Goal: Transaction & Acquisition: Purchase product/service

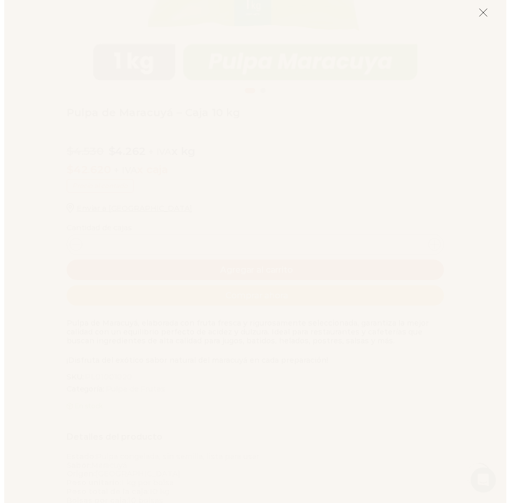
scroll to position [471, 0]
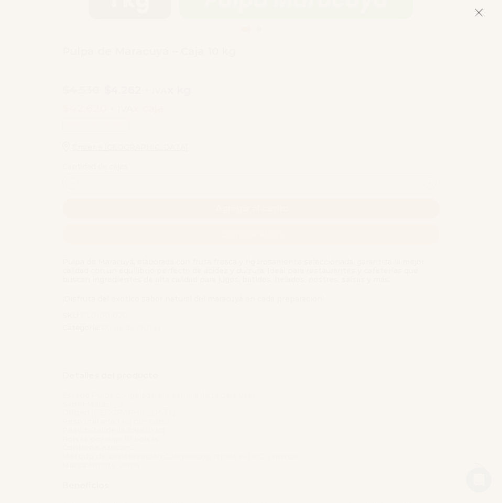
click at [475, 9] on icon at bounding box center [478, 12] width 9 height 9
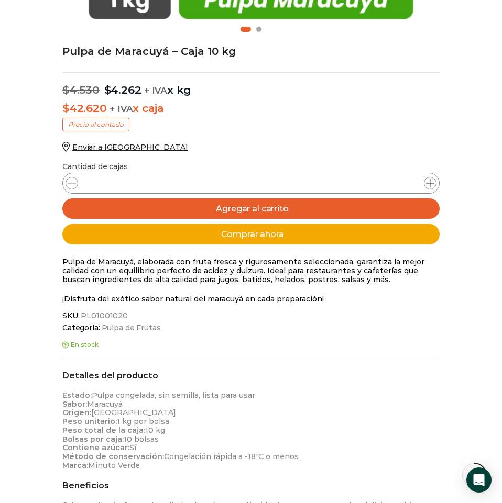
click at [435, 185] on span at bounding box center [430, 183] width 13 height 13
type input "*"
click at [392, 150] on p "Enviar a [GEOGRAPHIC_DATA]" at bounding box center [250, 146] width 377 height 9
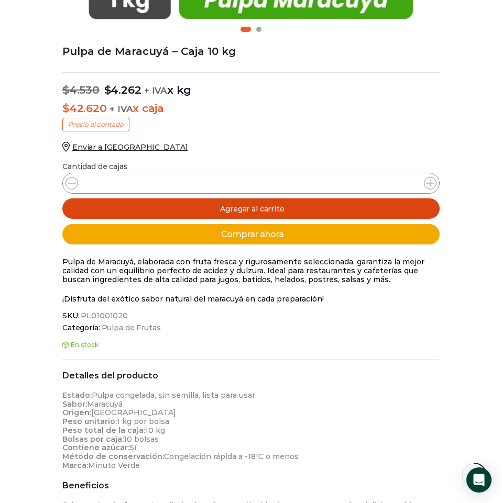
click at [262, 210] on button "Agregar al carrito" at bounding box center [250, 208] width 377 height 20
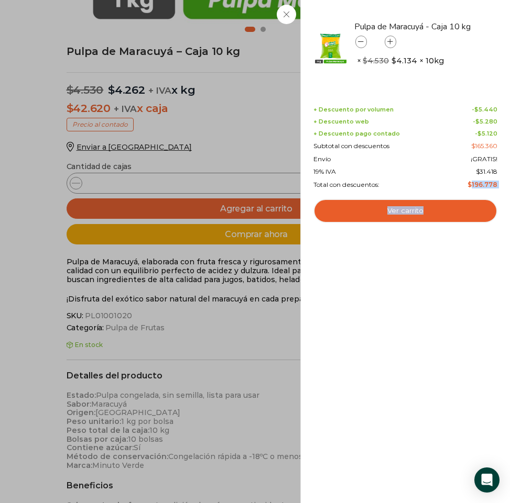
drag, startPoint x: 473, startPoint y: 184, endPoint x: 499, endPoint y: 186, distance: 25.7
click at [499, 186] on div "4 Shopping Cart Pulpa de Maracuyá - Caja 10 kg Pulpa de Maracuyá - Caja 10 kg c…" at bounding box center [404, 251] width 209 height 503
click at [497, 196] on div "4 Shopping Cart Pulpa de Maracuyá - Caja 10 kg Pulpa de Maracuyá - Caja 10 kg c…" at bounding box center [404, 251] width 209 height 503
click at [361, 44] on icon at bounding box center [361, 42] width 6 height 6
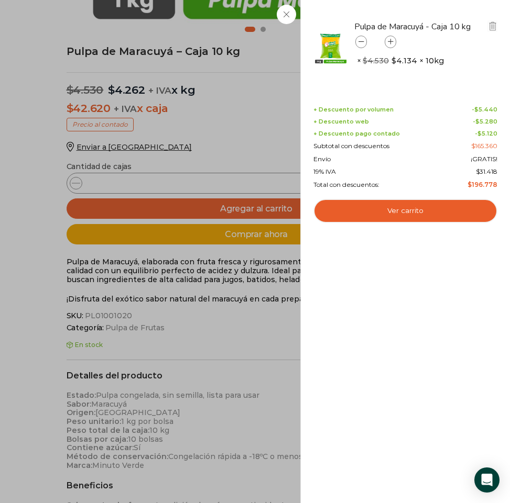
click at [361, 44] on icon at bounding box center [361, 42] width 6 height 6
type input "*"
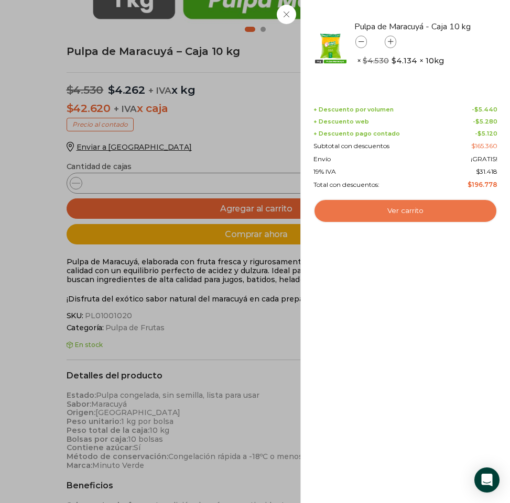
click at [429, 212] on link "Ver carrito" at bounding box center [405, 211] width 184 height 24
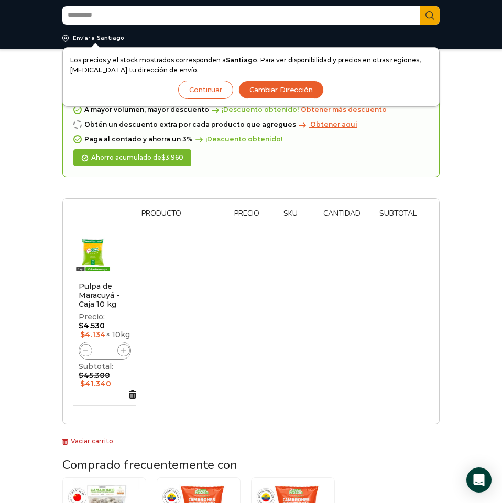
scroll to position [52, 0]
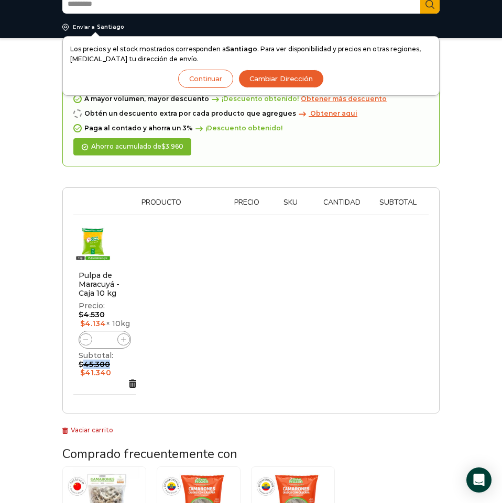
drag, startPoint x: 85, startPoint y: 355, endPoint x: 118, endPoint y: 354, distance: 33.0
click at [118, 354] on td "$ 45.300 Original price was: $45.300. $ 41.340 Current price is: $41.340." at bounding box center [104, 364] width 63 height 30
click at [218, 365] on table "Thumbnail image Producto Precio Sku Cantidad Subtotal Eliminar artículo Pulpa d…" at bounding box center [250, 300] width 355 height 204
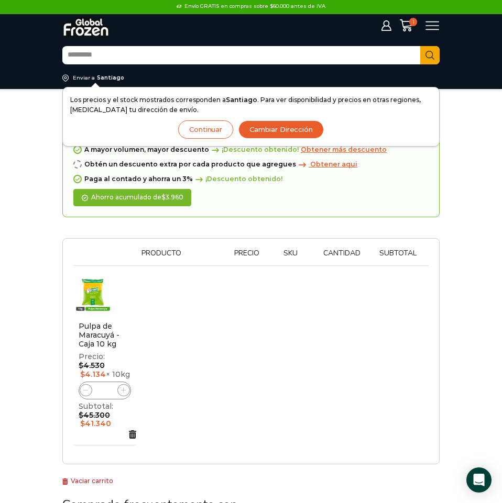
scroll to position [0, 0]
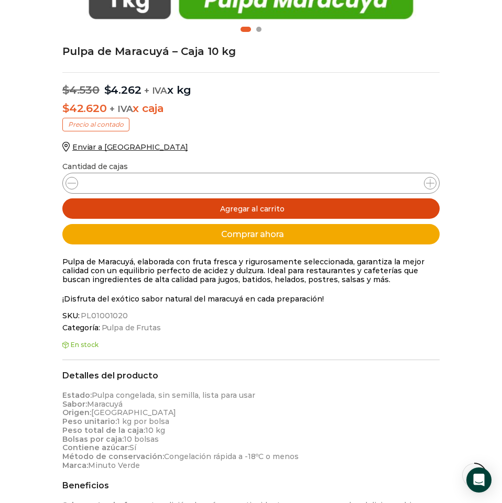
click at [270, 205] on button "Agregar al carrito" at bounding box center [250, 208] width 377 height 20
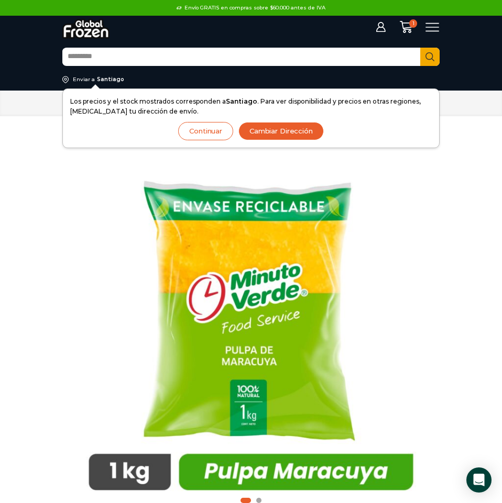
click at [144, 58] on input "Search input" at bounding box center [241, 57] width 358 height 17
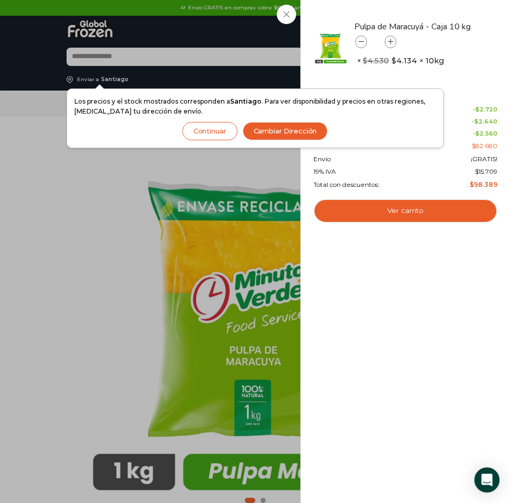
type input "**********"
click at [424, 48] on button "Search" at bounding box center [433, 57] width 19 height 18
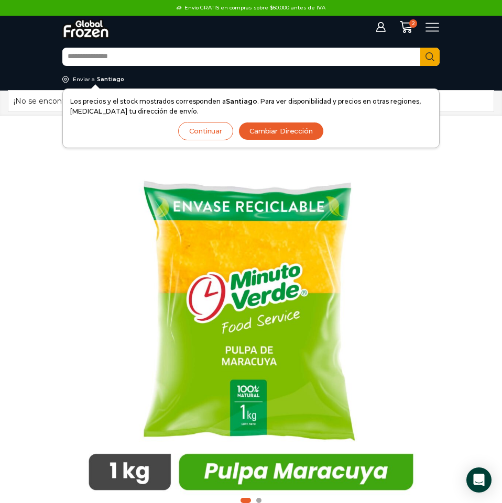
click at [213, 129] on button "Continuar" at bounding box center [205, 131] width 55 height 18
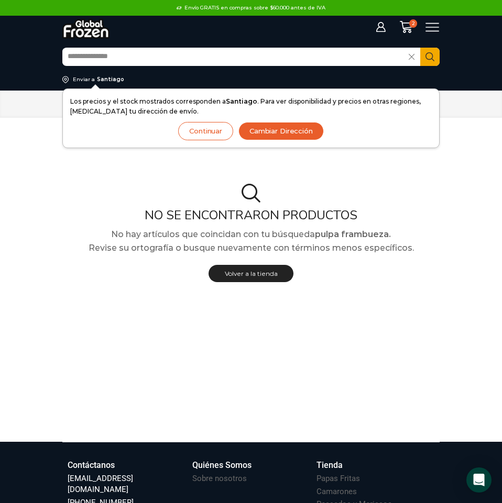
click at [220, 138] on button "Continuar" at bounding box center [205, 131] width 55 height 18
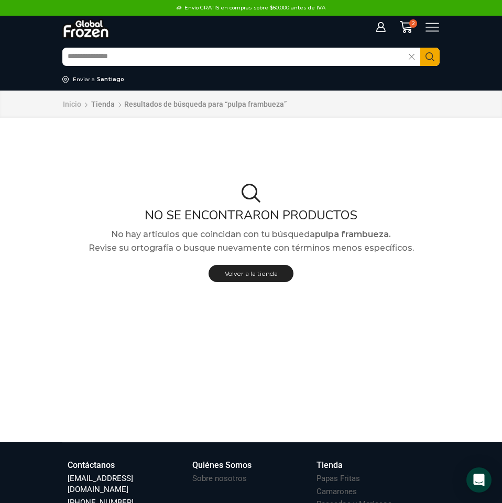
click at [75, 105] on link "Inicio" at bounding box center [71, 104] width 19 height 10
click at [428, 27] on icon at bounding box center [432, 27] width 14 height 9
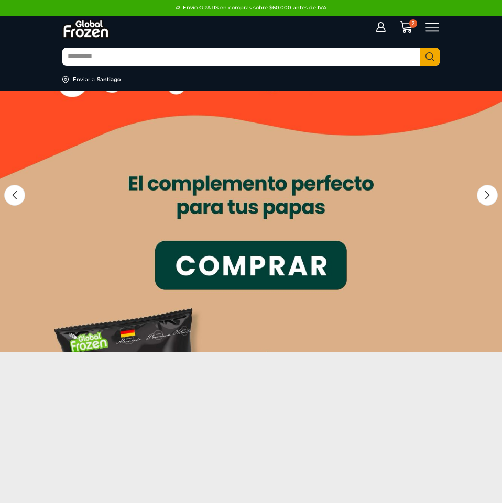
click at [433, 25] on icon at bounding box center [432, 27] width 14 height 14
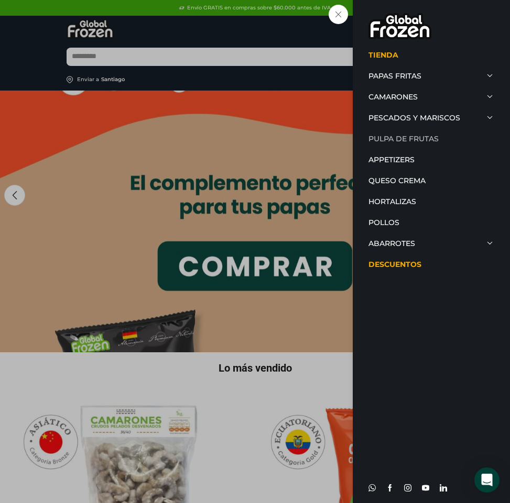
click at [421, 131] on link "Pulpa de Frutas" at bounding box center [431, 138] width 126 height 21
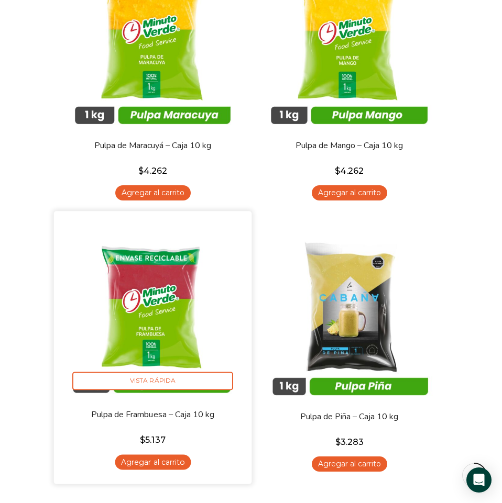
scroll to position [262, 0]
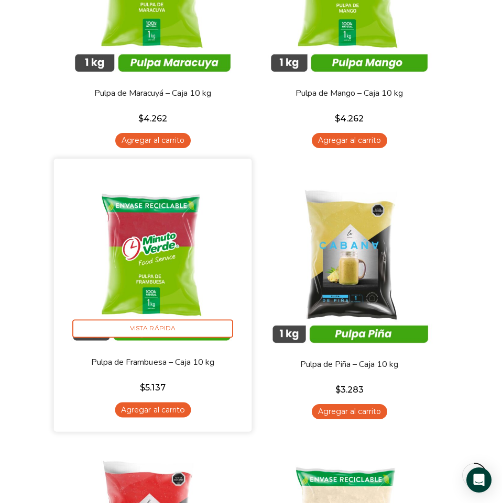
click at [163, 234] on img at bounding box center [153, 258] width 182 height 182
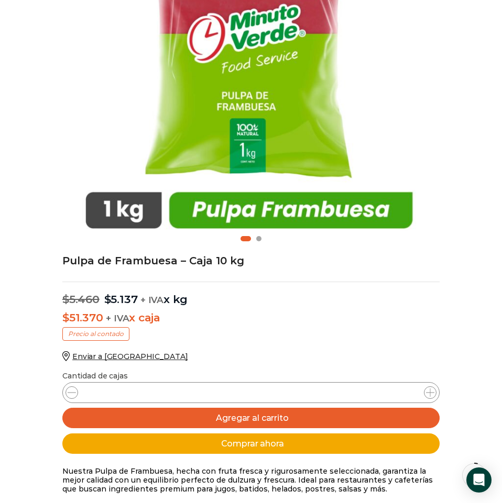
scroll to position [367, 0]
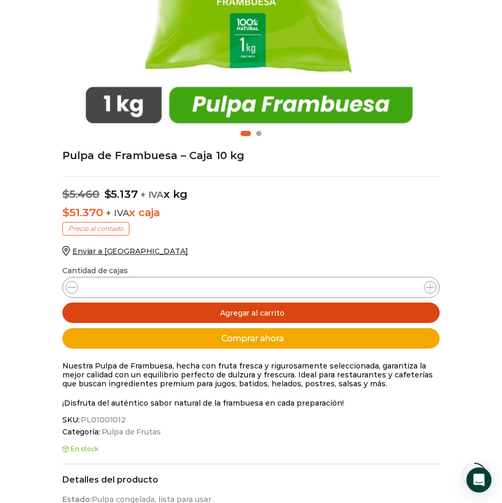
click at [280, 313] on button "Agregar al carrito" at bounding box center [250, 313] width 377 height 20
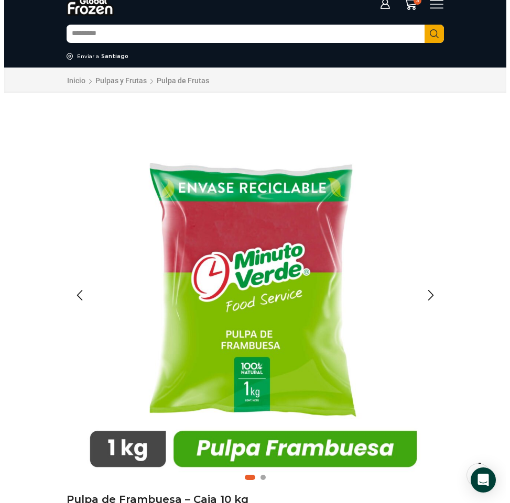
scroll to position [0, 0]
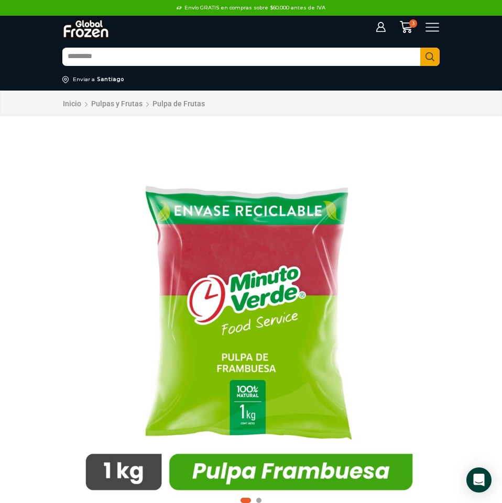
click at [104, 62] on input "Search input" at bounding box center [241, 57] width 358 height 17
click at [444, 24] on div "Iniciar sesión Mi cuenta Login Register Iniciar sesión Por favor ingrese sus da…" at bounding box center [414, 27] width 65 height 14
click at [439, 25] on icon at bounding box center [432, 27] width 14 height 14
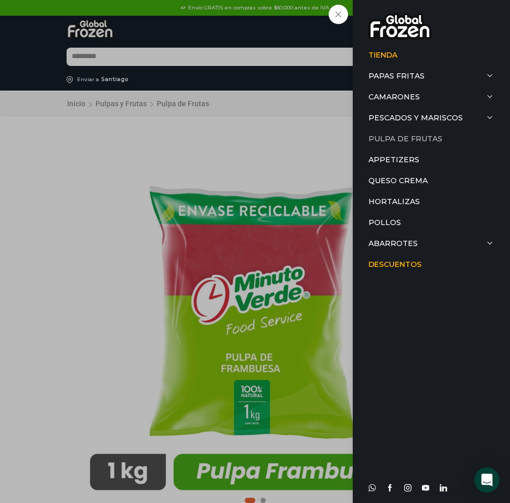
click at [411, 134] on link "Pulpa de Frutas" at bounding box center [431, 138] width 126 height 21
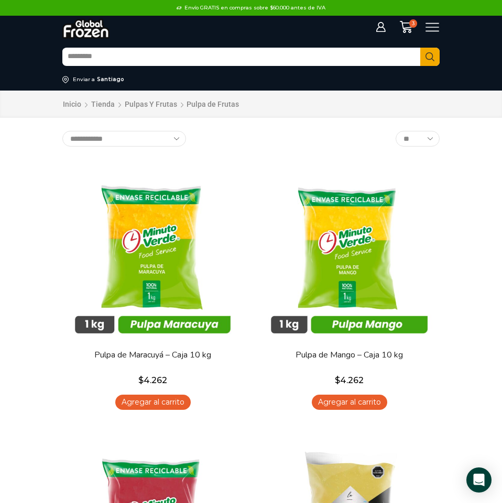
click at [432, 26] on icon at bounding box center [432, 27] width 14 height 14
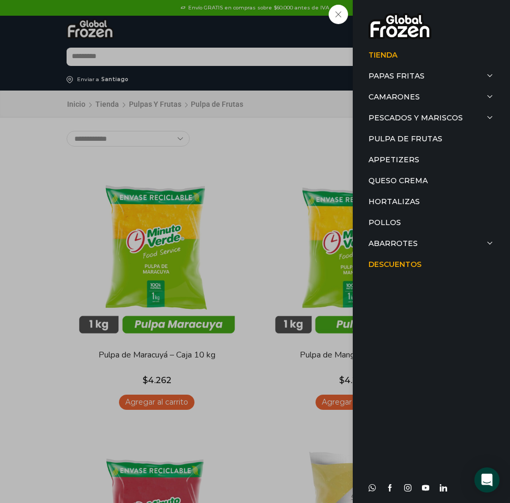
click at [429, 20] on div "Tienda Papas Fritas Papas Bastón Papas Especiales Camarones Camarones Crudos Pe…" at bounding box center [436, 27] width 14 height 14
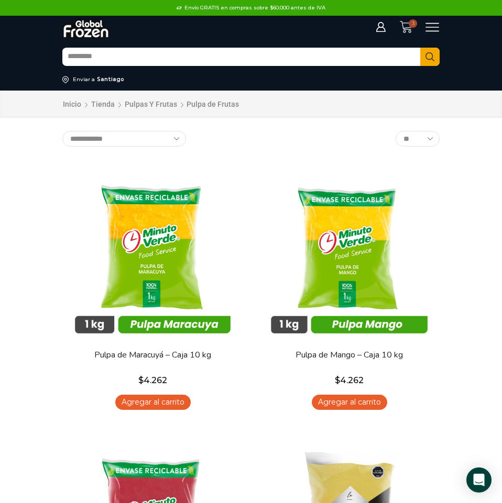
click at [408, 27] on icon at bounding box center [406, 26] width 13 height 13
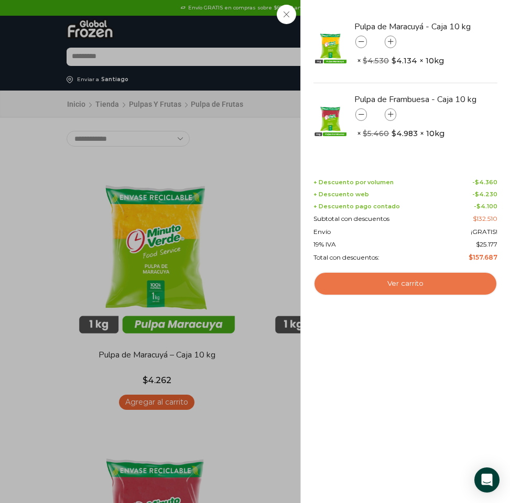
click at [419, 286] on link "Ver carrito" at bounding box center [405, 284] width 184 height 24
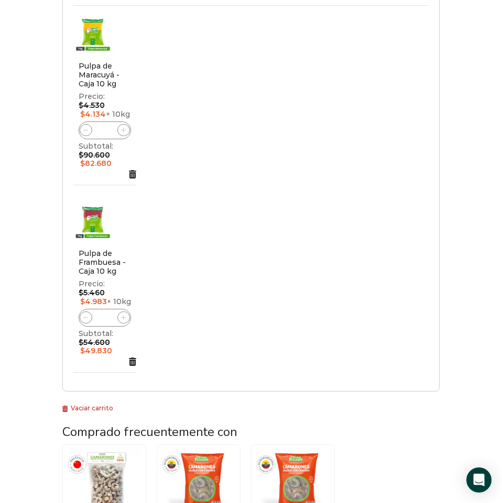
click at [88, 128] on icon at bounding box center [85, 130] width 5 height 5
type input "*"
click at [235, 245] on table "Thumbnail image Producto Precio Sku Cantidad Subtotal Eliminar artículo Pulpa d…" at bounding box center [250, 185] width 355 height 392
